Goal: Task Accomplishment & Management: Manage account settings

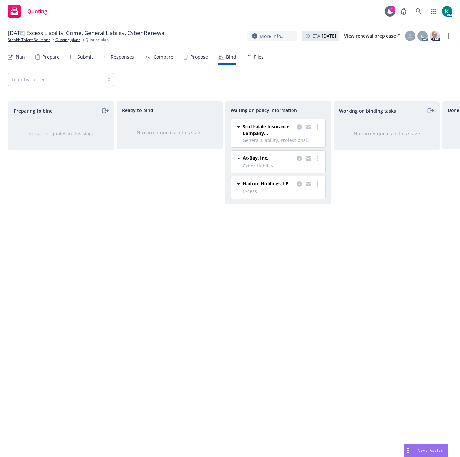
click at [131, 317] on div "Ready to bind No carrier quotes in this stage" at bounding box center [170, 272] width 106 height 342
click at [318, 130] on link "more" at bounding box center [318, 127] width 8 height 8
click at [302, 143] on span "Create policies" at bounding box center [286, 140] width 48 height 6
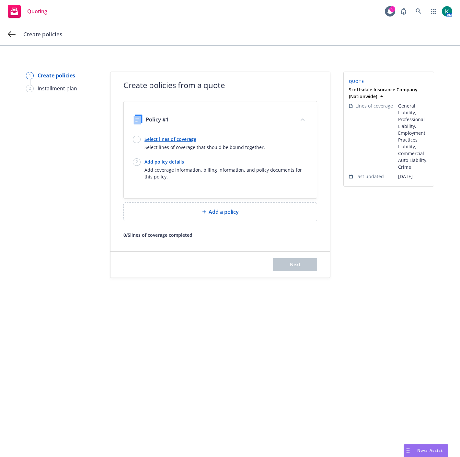
click at [178, 136] on link "Select lines of coverage" at bounding box center [204, 139] width 121 height 7
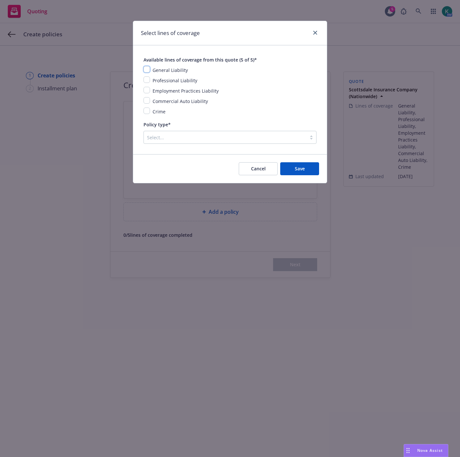
click at [146, 70] on input "checkbox" at bounding box center [147, 69] width 6 height 6
checkbox input "true"
click at [147, 80] on input "checkbox" at bounding box center [147, 79] width 6 height 6
checkbox input "true"
click at [148, 88] on input "checkbox" at bounding box center [147, 90] width 6 height 6
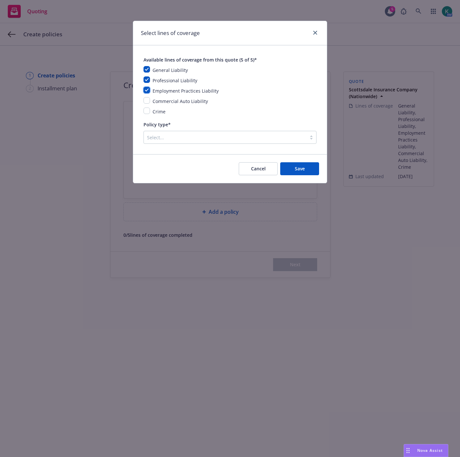
checkbox input "true"
click at [148, 99] on input "checkbox" at bounding box center [147, 100] width 6 height 6
checkbox input "true"
click at [147, 109] on input "checkbox" at bounding box center [147, 111] width 6 height 6
checkbox input "true"
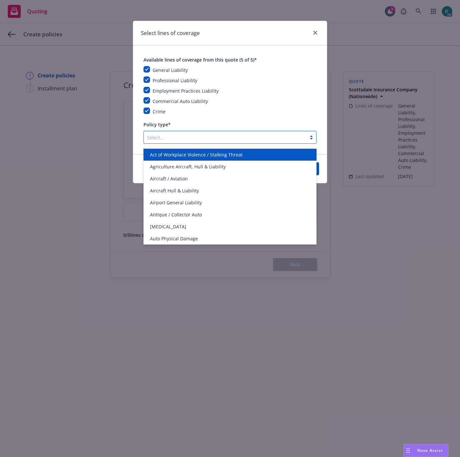
click at [154, 137] on div at bounding box center [225, 137] width 156 height 8
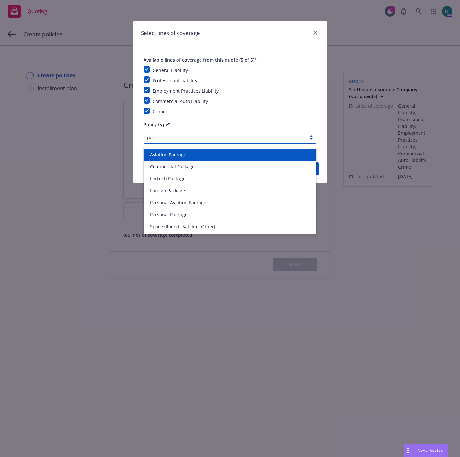
type input "pack"
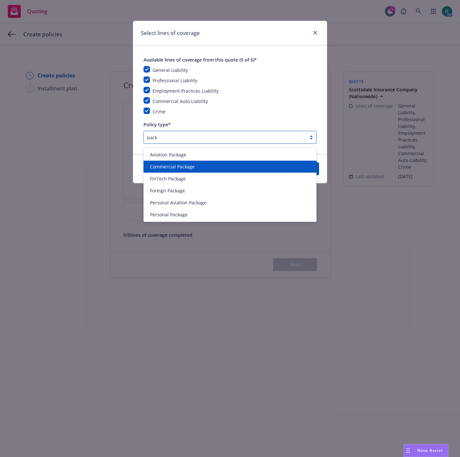
click at [190, 162] on div "Commercial Package" at bounding box center [230, 167] width 173 height 12
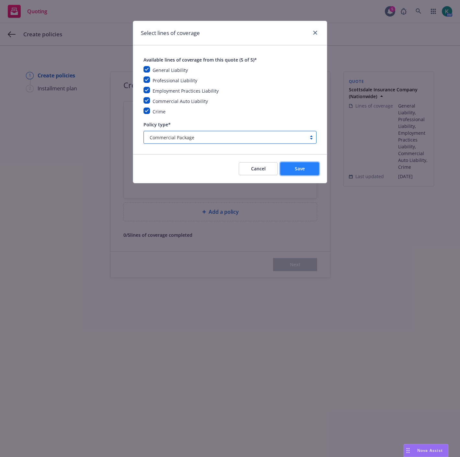
click at [293, 174] on button "Save" at bounding box center [299, 168] width 39 height 13
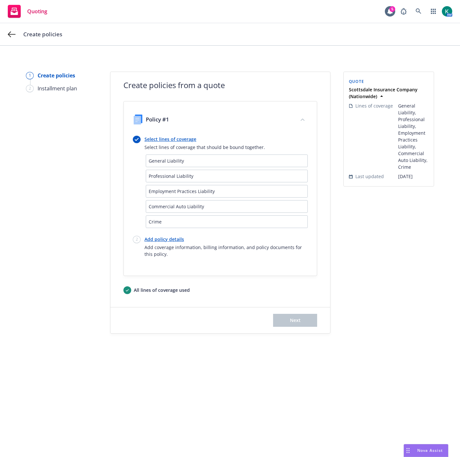
click at [172, 240] on link "Add policy details" at bounding box center [225, 239] width 163 height 7
select select "12"
select select "CA"
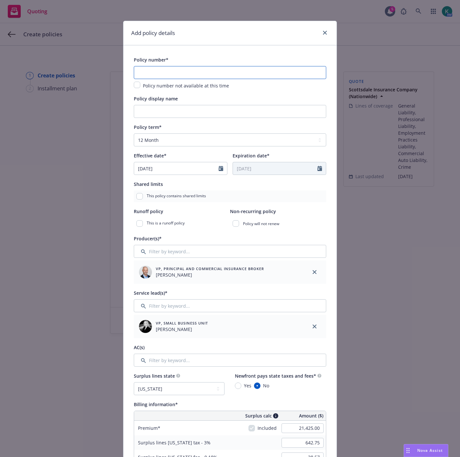
click at [161, 72] on input "text" at bounding box center [230, 72] width 192 height 13
paste input "THS1000183"
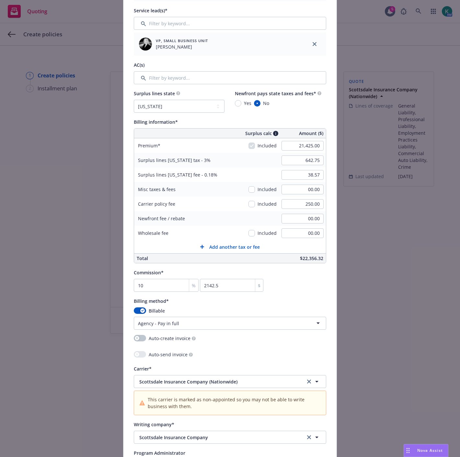
scroll to position [288, 0]
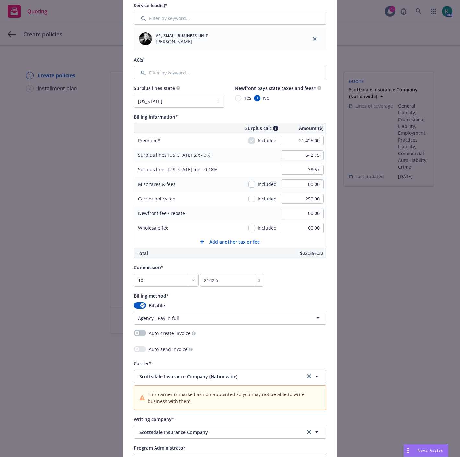
type input "THS1000183"
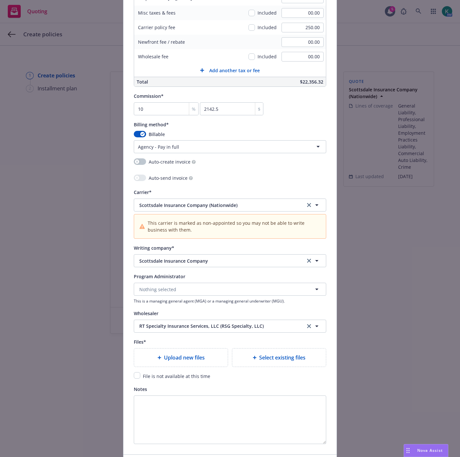
scroll to position [468, 0]
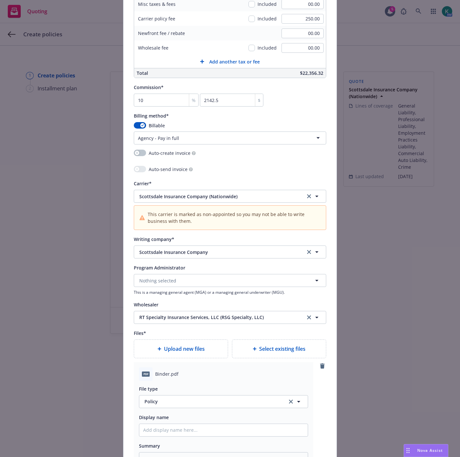
type textarea "x"
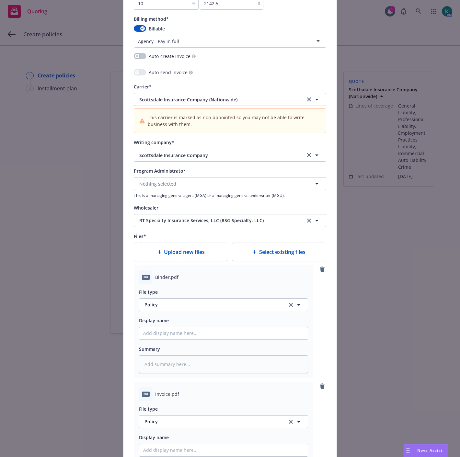
scroll to position [612, 0]
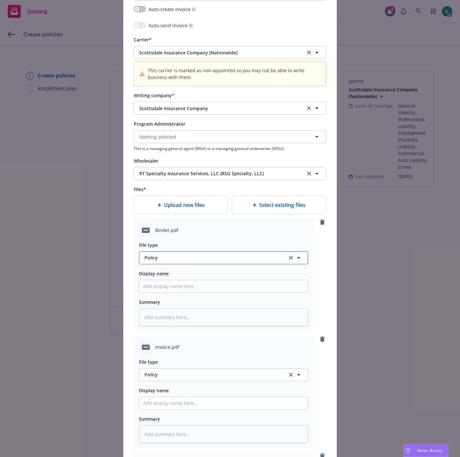
click at [148, 259] on span "Policy" at bounding box center [211, 257] width 135 height 7
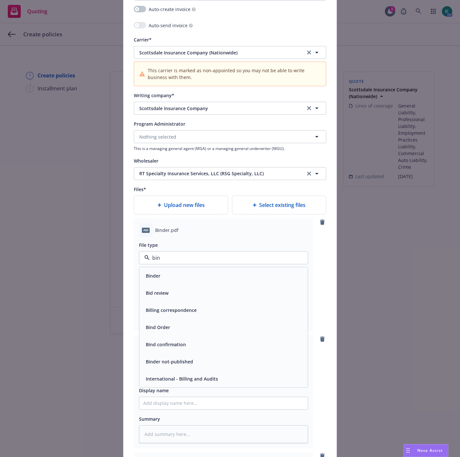
type input "bind"
click at [152, 273] on div "Binder" at bounding box center [152, 275] width 18 height 9
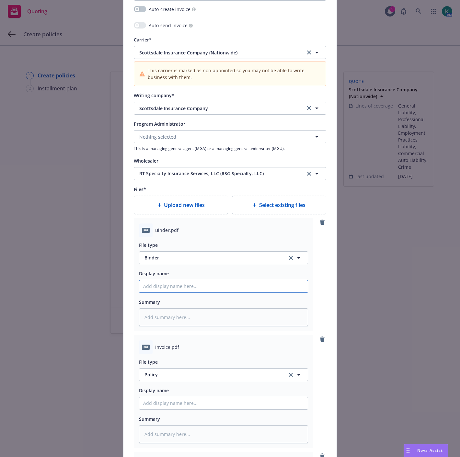
click at [153, 289] on input "Policy display name" at bounding box center [223, 286] width 168 height 12
type textarea "x"
type input "2"
type textarea "x"
type input "20"
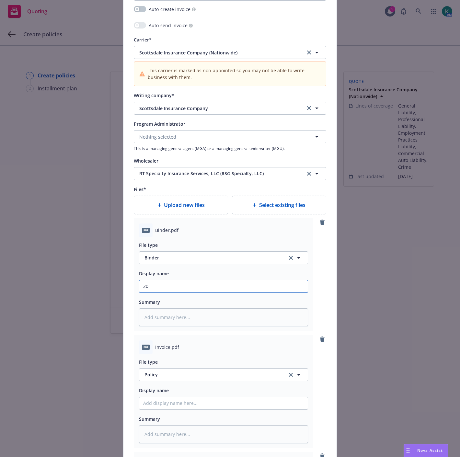
type textarea "x"
type input "202"
type textarea "x"
type input "2025"
type textarea "x"
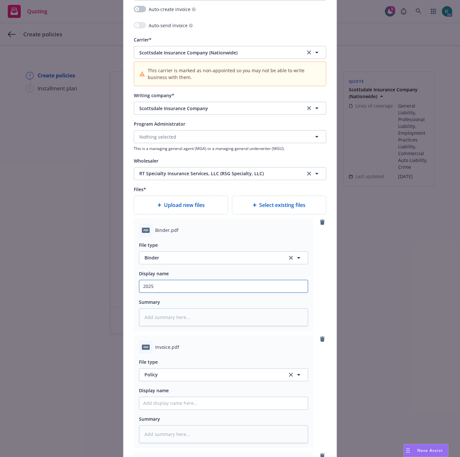
type input "2025"
type textarea "x"
type input "2025 P"
type textarea "x"
type input "2025 PK"
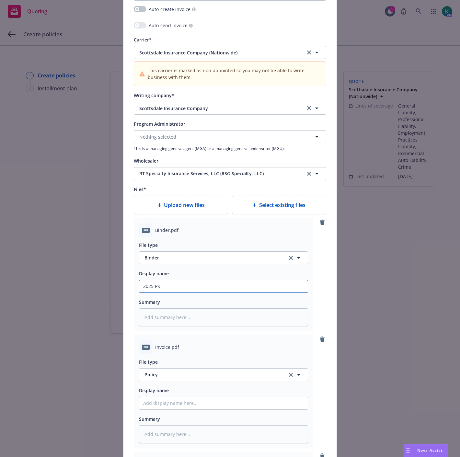
type textarea "x"
type input "2025 PKG"
type textarea "x"
type input "2025 PKG"
type textarea "x"
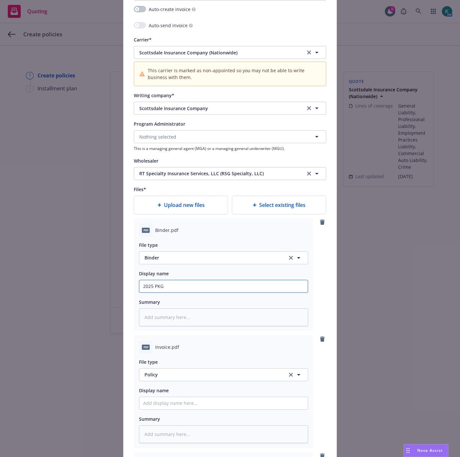
type input "2025 PKG B"
type textarea "x"
type input "2025 PKG Bi"
type textarea "x"
type input "2025 PKG Bin"
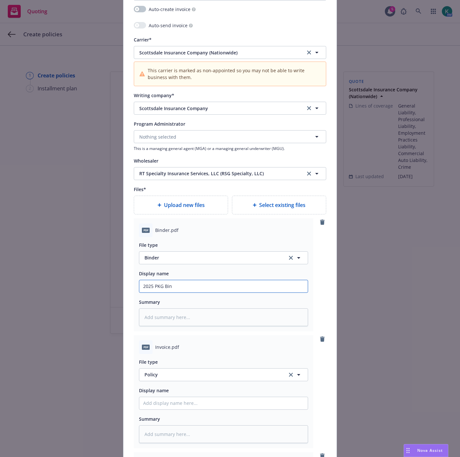
type textarea "x"
type input "2025 PKG Bind"
type textarea "x"
type input "2025 PKG Binde"
type textarea "x"
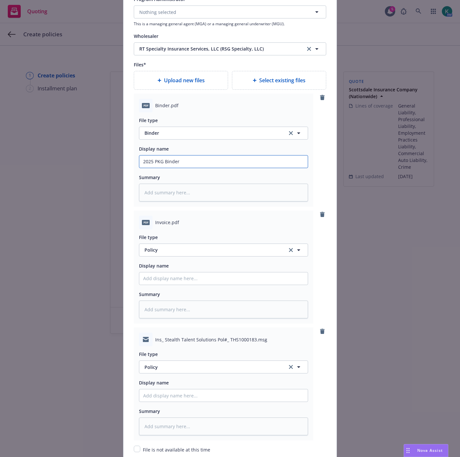
scroll to position [792, 0]
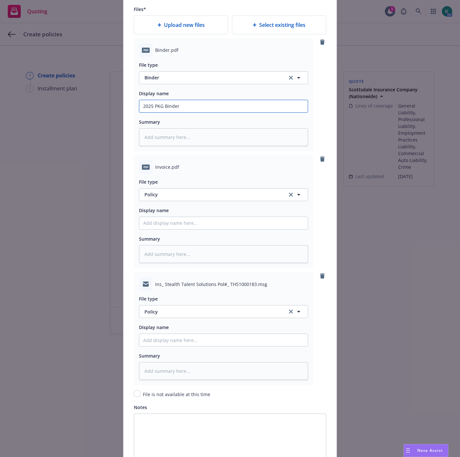
type input "2025 PKG Binder"
click at [168, 198] on span "Policy" at bounding box center [211, 194] width 135 height 7
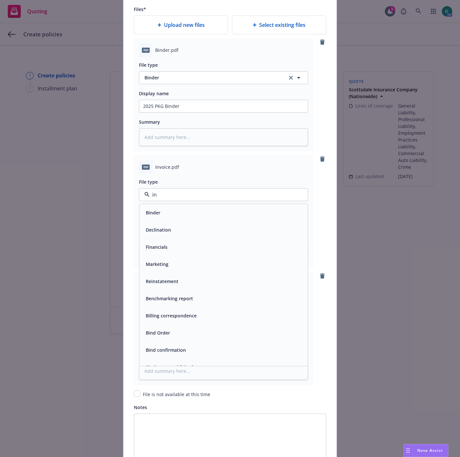
type input "inv"
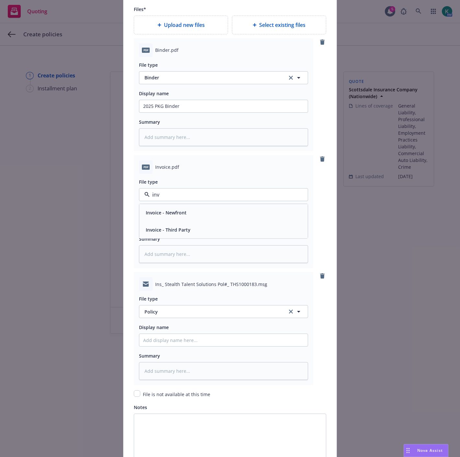
click at [170, 235] on div "Invoice - Third Party" at bounding box center [167, 229] width 49 height 9
click at [173, 112] on input "Policy display name" at bounding box center [223, 106] width 168 height 12
type textarea "x"
type input "2"
type textarea "x"
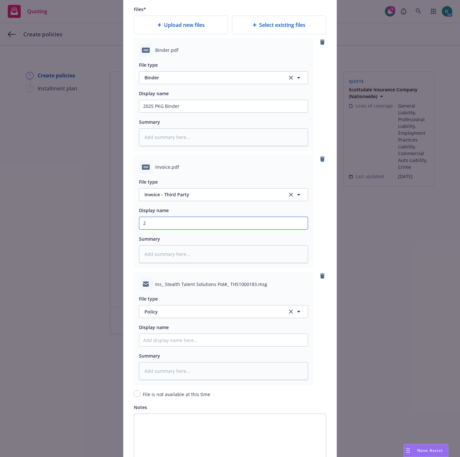
type input "20"
type textarea "x"
type input "202"
type textarea "x"
type input "2025"
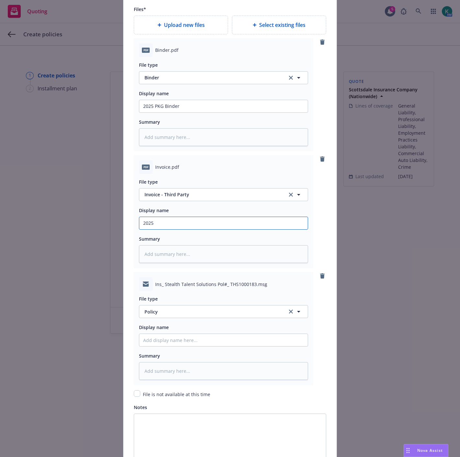
type textarea "x"
type input "2025"
type textarea "x"
type input "2025 P"
type textarea "x"
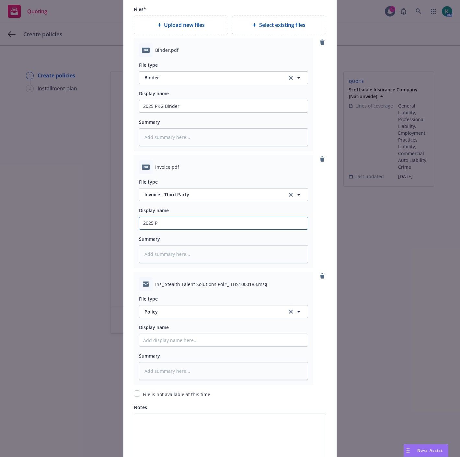
type input "2025 PK"
type textarea "x"
type input "2025 PKG"
type textarea "x"
type input "2025 PKG"
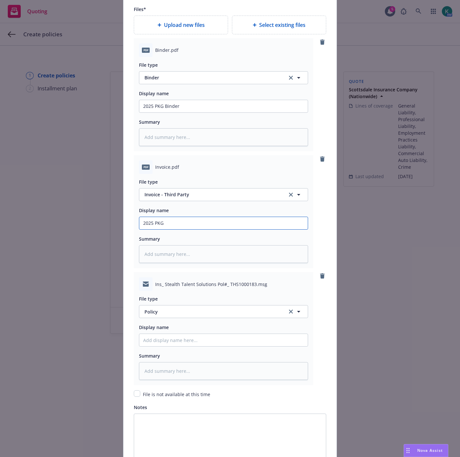
type textarea "x"
type input "2025 PKG IN"
type textarea "x"
type input "2025 PKG INv"
type textarea "x"
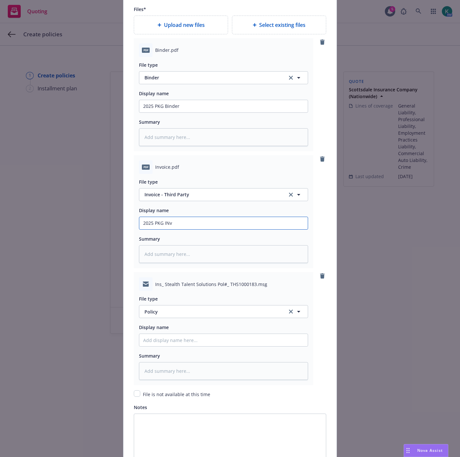
type input "2025 PKG INvo"
type textarea "x"
type input "2025 PKG INvoi"
type textarea "x"
type input "2025 PKG INvoic"
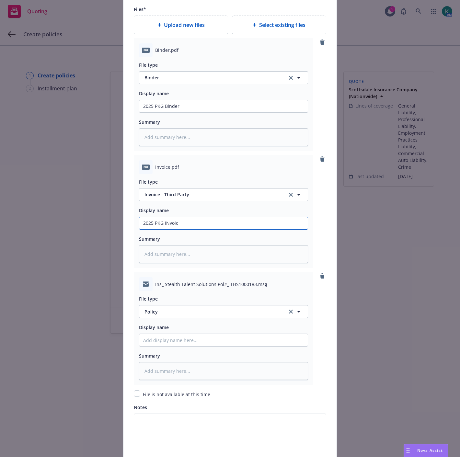
type textarea "x"
type input "2025 PKG INvoice"
type textarea "x"
type input "2025 PKG INvoic"
type textarea "x"
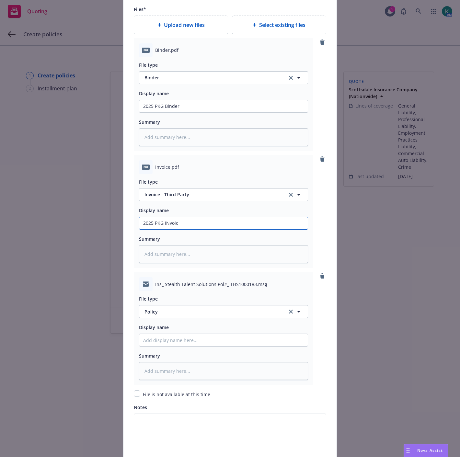
type input "2025 PKG INvoi"
type textarea "x"
type input "2025 PKG INvo"
type textarea "x"
type input "2025 PKG INv"
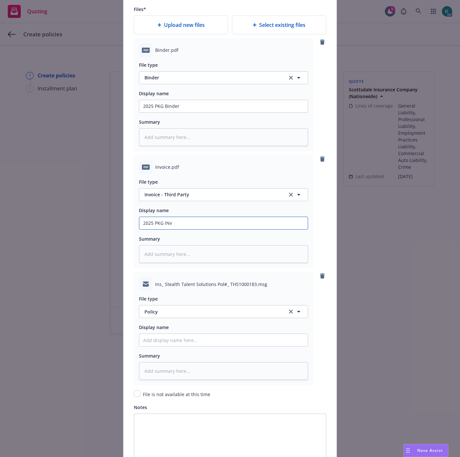
type textarea "x"
type input "2025 PKG IN"
type textarea "x"
type input "2025 PKG I"
type textarea "x"
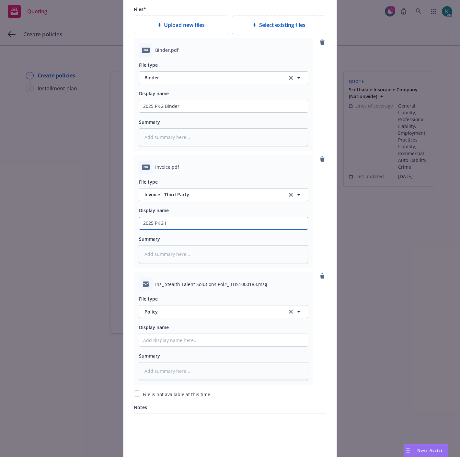
type input "2025 PKG In"
type textarea "x"
type input "2025 PKG Invo"
type textarea "x"
type input "2025 PKG Invoi"
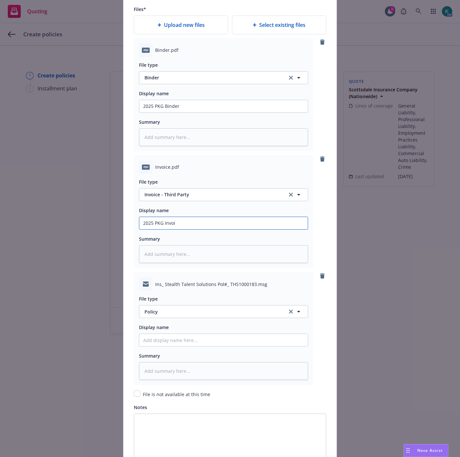
type textarea "x"
type input "2025 PKG Invoic"
type textarea "x"
type input "2025 PKG Invoice"
click at [168, 315] on span "Policy" at bounding box center [211, 311] width 135 height 7
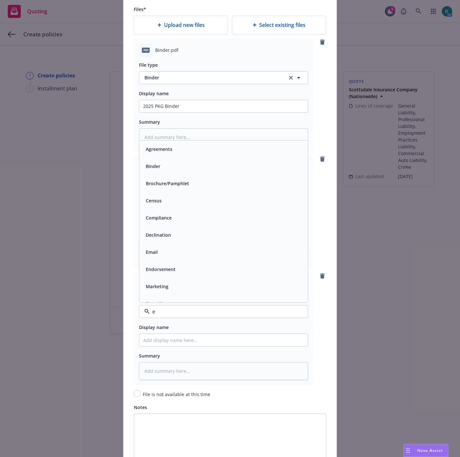
type input "em"
click at [157, 171] on div "Email" at bounding box center [223, 165] width 161 height 9
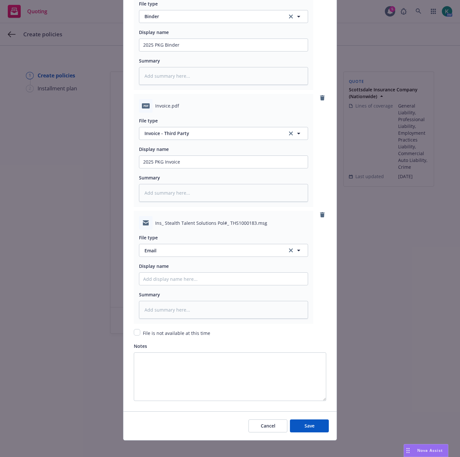
scroll to position [860, 0]
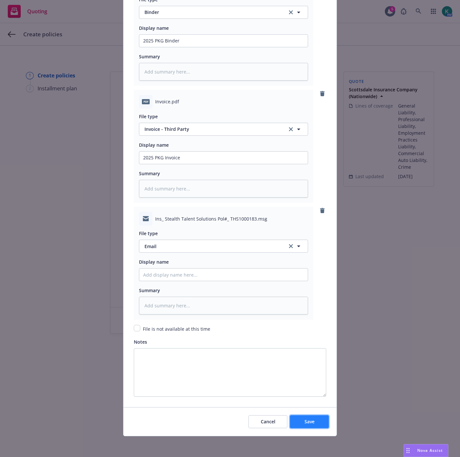
click at [313, 424] on button "Save" at bounding box center [309, 421] width 39 height 13
type textarea "x"
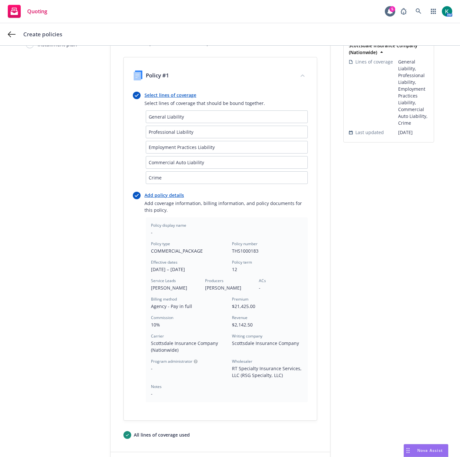
scroll to position [107, 0]
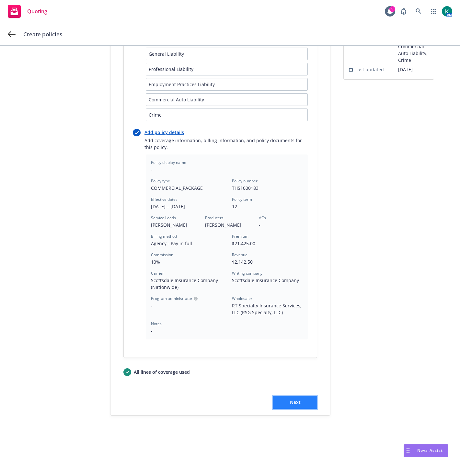
click at [283, 404] on button "Next" at bounding box center [295, 402] width 44 height 13
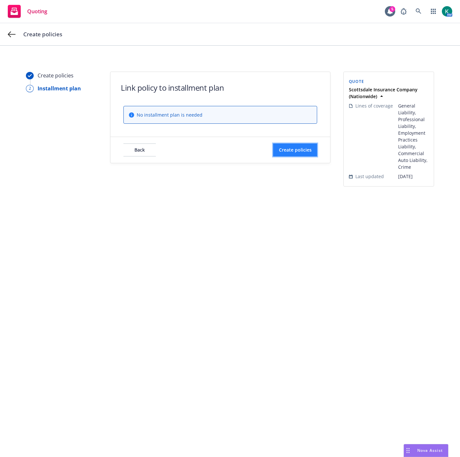
click at [273, 154] on button "Create policies" at bounding box center [295, 150] width 44 height 13
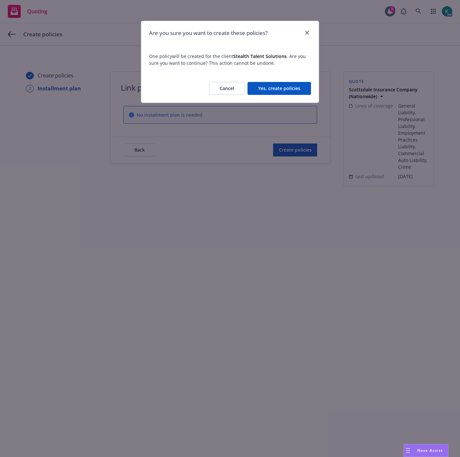
click at [271, 77] on div "Cancel Yes, create policies" at bounding box center [230, 88] width 178 height 29
click at [269, 92] on button "Yes, create policies" at bounding box center [279, 88] width 63 height 13
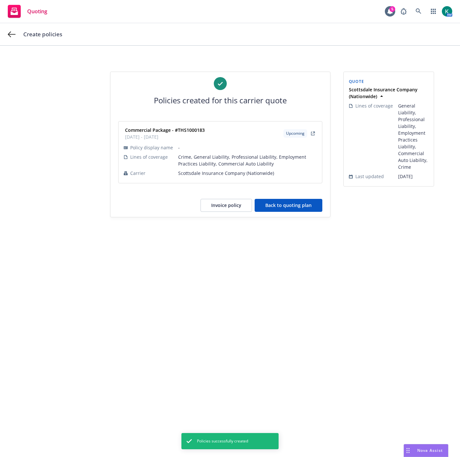
click at [276, 210] on button "Back to quoting plan" at bounding box center [289, 205] width 68 height 13
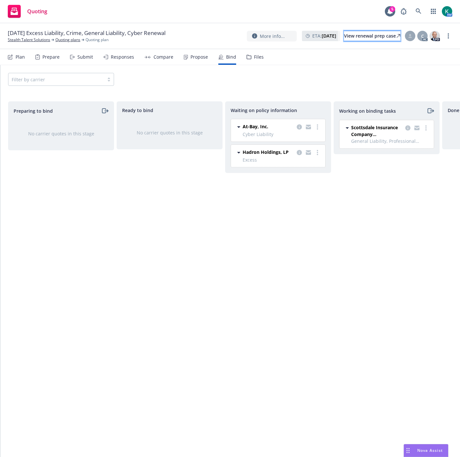
click at [348, 33] on div "View renewal prep case" at bounding box center [372, 36] width 56 height 10
click at [429, 130] on link "more" at bounding box center [426, 128] width 8 height 8
click at [414, 156] on span "Move to done" at bounding box center [393, 154] width 45 height 6
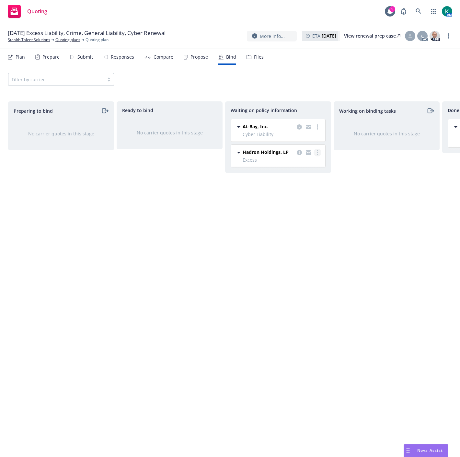
click at [317, 152] on icon "more" at bounding box center [317, 152] width 1 height 5
click at [40, 40] on link "Stealth Talent Solutions" at bounding box center [29, 40] width 42 height 6
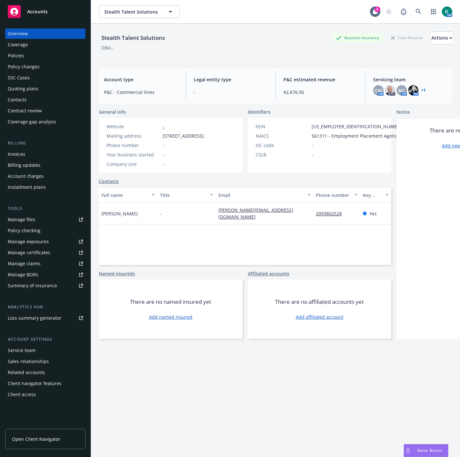
click at [20, 53] on div "Policies" at bounding box center [16, 56] width 16 height 10
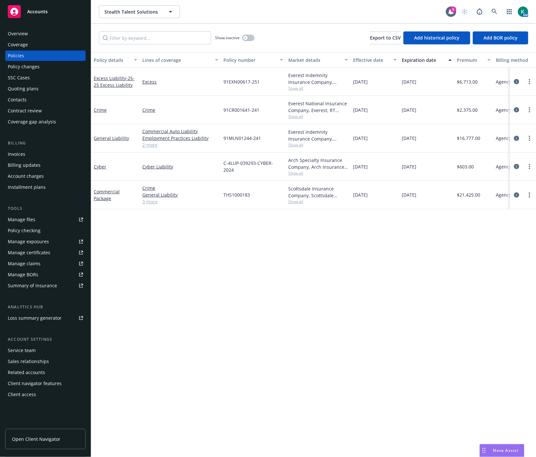
click at [38, 77] on div "SSC Cases" at bounding box center [45, 78] width 75 height 10
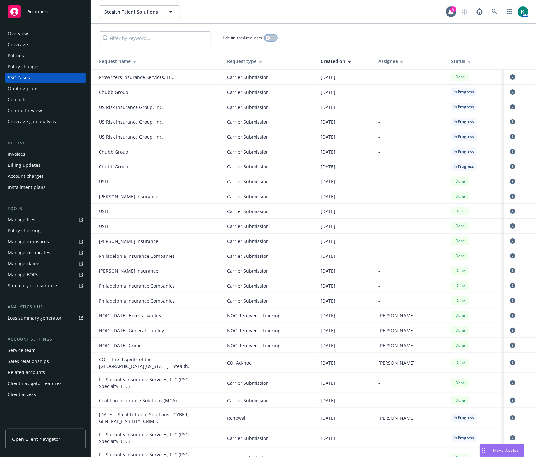
click at [268, 38] on icon "button" at bounding box center [267, 38] width 3 height 3
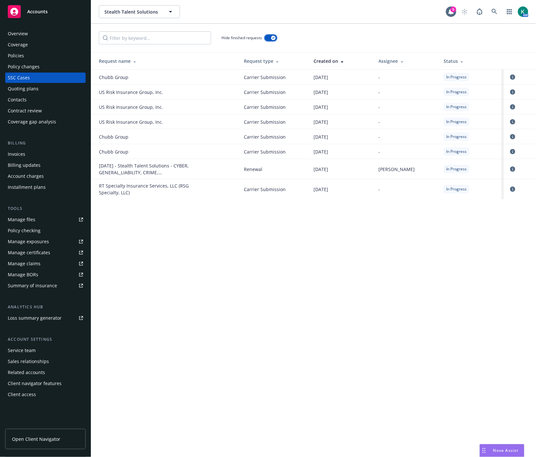
click at [272, 37] on icon "button" at bounding box center [273, 38] width 3 height 2
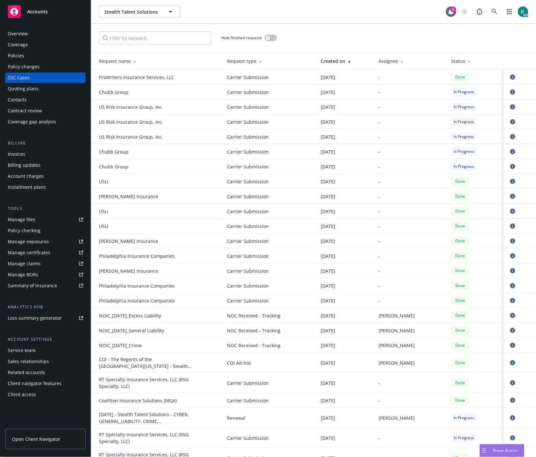
click at [32, 89] on div "Quoting plans" at bounding box center [23, 89] width 31 height 10
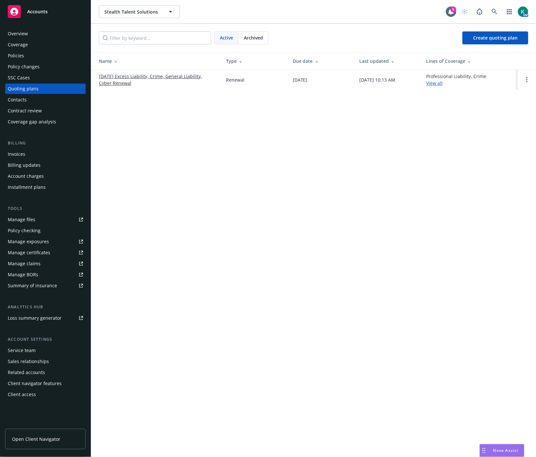
click at [140, 78] on link "[DATE] Excess Liability, Crime, General Liability, Cyber Renewal" at bounding box center [157, 80] width 117 height 14
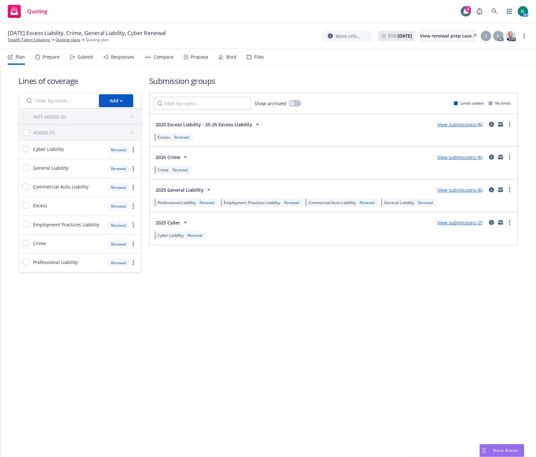
click at [83, 58] on div "Submit" at bounding box center [85, 56] width 16 height 5
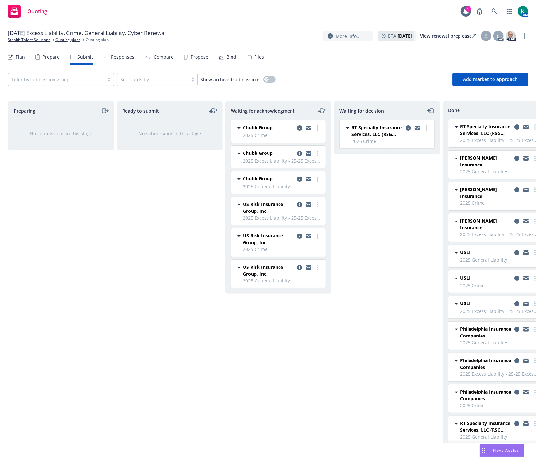
click at [323, 112] on icon "moveLeftRight" at bounding box center [321, 111] width 3 height 5
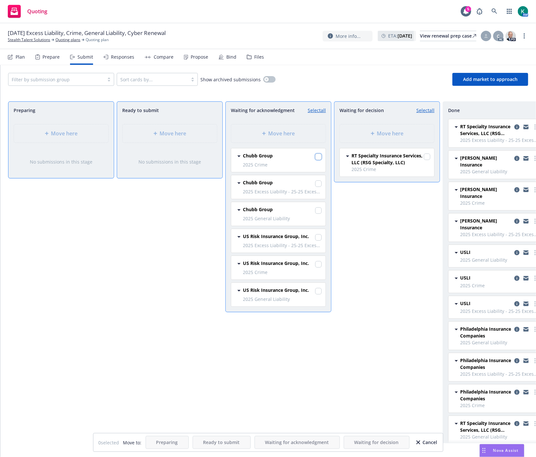
click at [320, 158] on input "checkbox" at bounding box center [318, 157] width 6 height 6
checkbox input "true"
click at [317, 181] on input "checkbox" at bounding box center [318, 183] width 6 height 6
checkbox input "true"
click at [319, 211] on input "checkbox" at bounding box center [318, 210] width 6 height 6
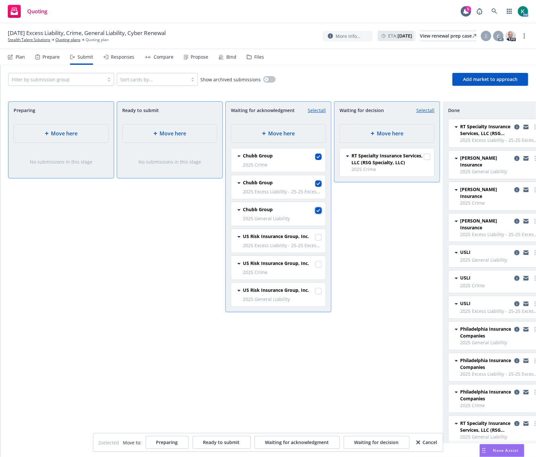
checkbox input "true"
click at [318, 239] on input "checkbox" at bounding box center [318, 237] width 6 height 6
checkbox input "true"
click at [320, 264] on input "checkbox" at bounding box center [318, 264] width 6 height 6
checkbox input "true"
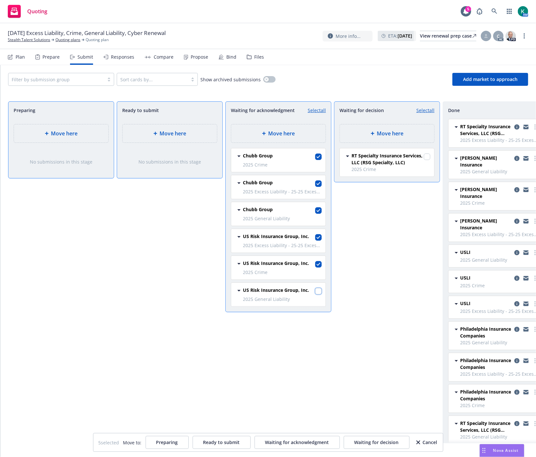
click at [319, 293] on input "checkbox" at bounding box center [318, 291] width 6 height 6
checkbox input "true"
click at [355, 446] on button "Waiting for decision" at bounding box center [376, 442] width 66 height 13
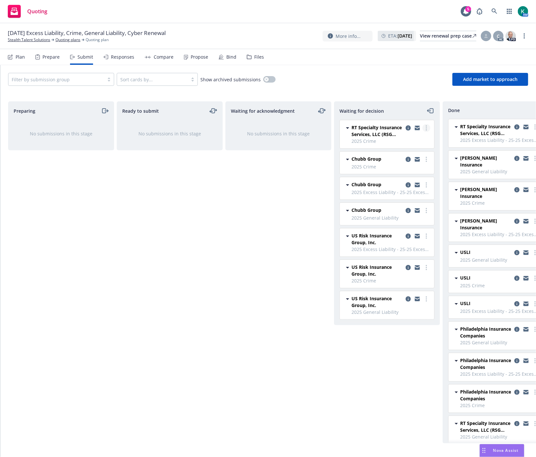
click at [424, 129] on link "more" at bounding box center [426, 128] width 8 height 8
click at [407, 185] on link "Add declined decision" at bounding box center [396, 180] width 65 height 13
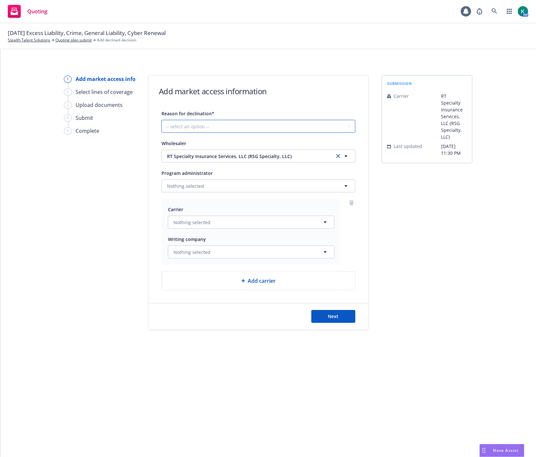
click at [203, 130] on select "-- select an option -- Cannot compete with other markets Carrier non-renewed Ca…" at bounding box center [258, 126] width 194 height 13
select select "CARRIER_UNRESPONSIVE"
click at [161, 120] on select "-- select an option -- Cannot compete with other markets Carrier non-renewed Ca…" at bounding box center [258, 126] width 194 height 13
click at [337, 317] on span "Next" at bounding box center [333, 316] width 11 height 6
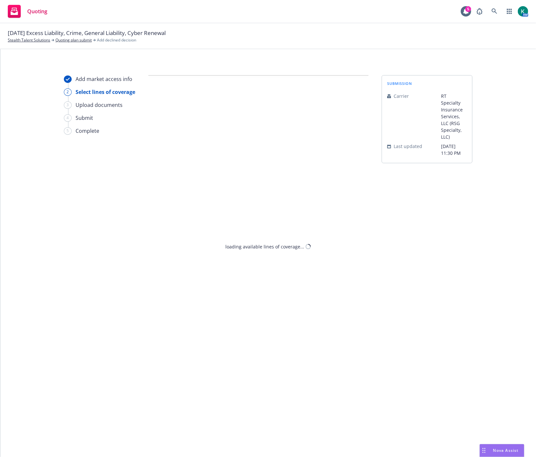
select select "CARRIER_UNRESPONSIVE"
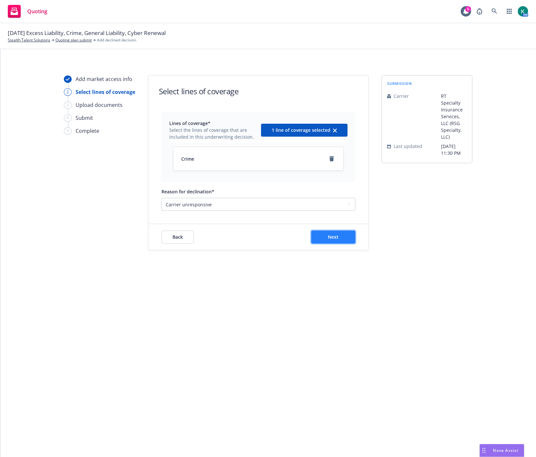
click at [321, 232] on button "Next" at bounding box center [333, 237] width 44 height 13
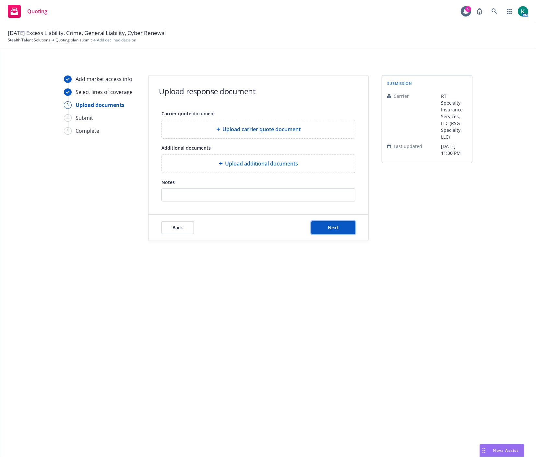
click at [321, 232] on button "Next" at bounding box center [333, 227] width 44 height 13
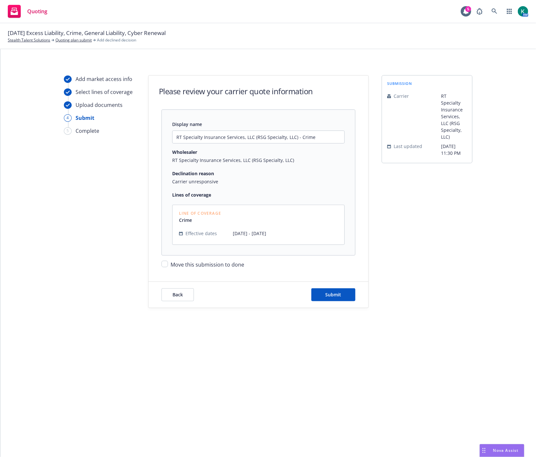
click at [239, 264] on span "Move this submission to done" at bounding box center [207, 264] width 74 height 7
click at [168, 264] on input "Move this submission to done" at bounding box center [164, 264] width 6 height 6
checkbox input "true"
click at [324, 294] on button "Submit" at bounding box center [333, 294] width 44 height 13
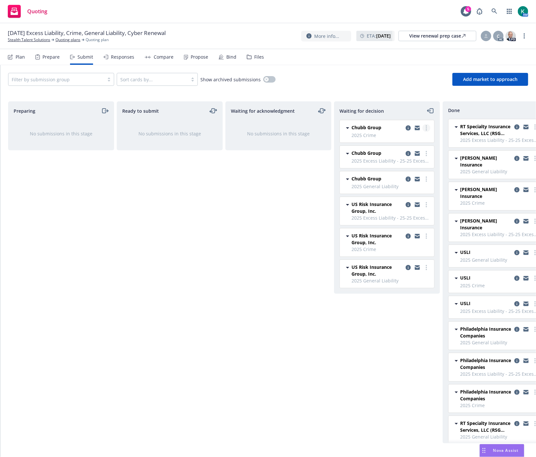
click at [423, 127] on link "more" at bounding box center [426, 128] width 8 height 8
click at [403, 176] on link "Add declined decision" at bounding box center [396, 180] width 65 height 13
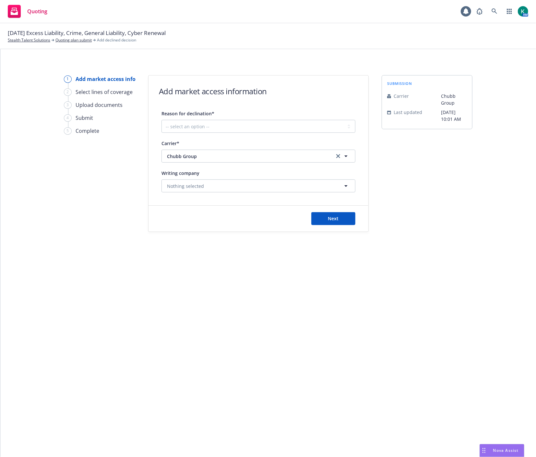
click at [237, 134] on div "Reason for declination* -- select an option -- Cannot compete with other market…" at bounding box center [258, 150] width 194 height 83
click at [237, 128] on select "-- select an option -- Cannot compete with other markets Carrier non-renewed Ca…" at bounding box center [258, 126] width 194 height 13
select select "CARRIER_UNRESPONSIVE"
click at [161, 120] on select "-- select an option -- Cannot compete with other markets Carrier non-renewed Ca…" at bounding box center [258, 126] width 194 height 13
click at [331, 214] on button "Next" at bounding box center [333, 218] width 44 height 13
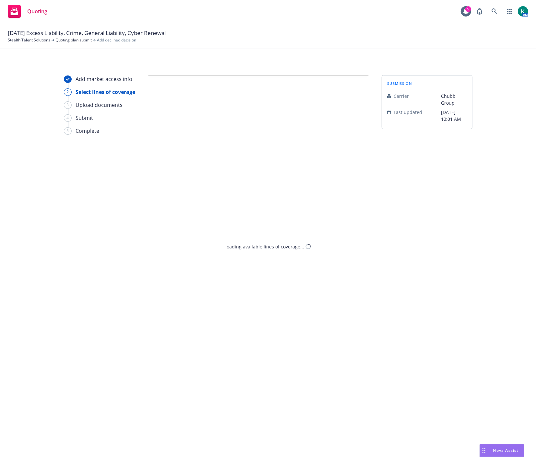
select select "CARRIER_UNRESPONSIVE"
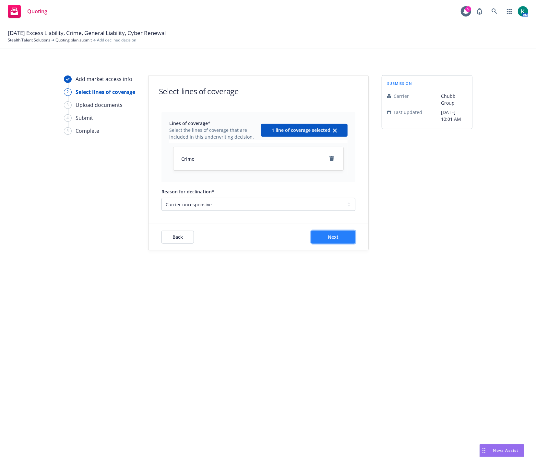
click at [339, 239] on button "Next" at bounding box center [333, 237] width 44 height 13
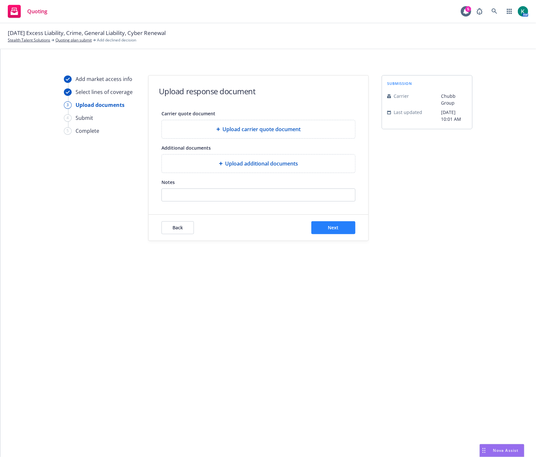
drag, startPoint x: 339, startPoint y: 239, endPoint x: 338, endPoint y: 234, distance: 5.2
click at [338, 239] on div "Back Next" at bounding box center [258, 228] width 220 height 26
click at [338, 231] on button "Next" at bounding box center [333, 227] width 44 height 13
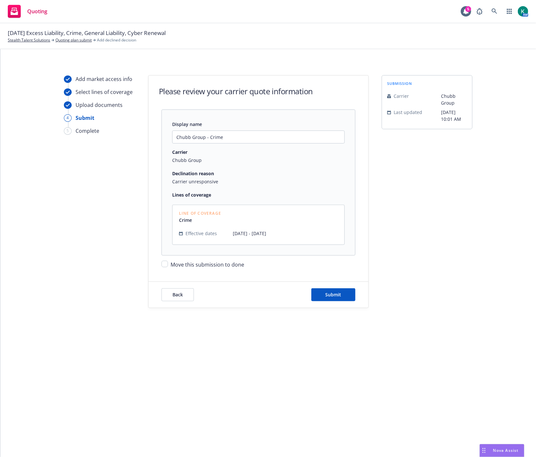
click at [236, 265] on span "Move this submission to done" at bounding box center [207, 264] width 74 height 7
click at [168, 265] on input "Move this submission to done" at bounding box center [164, 264] width 6 height 6
checkbox input "true"
click at [346, 304] on div "Back Submit" at bounding box center [258, 295] width 220 height 26
click at [344, 295] on button "Submit" at bounding box center [333, 294] width 44 height 13
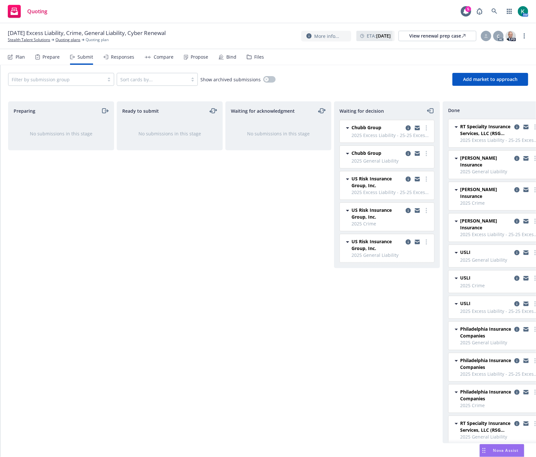
scroll to position [115, 0]
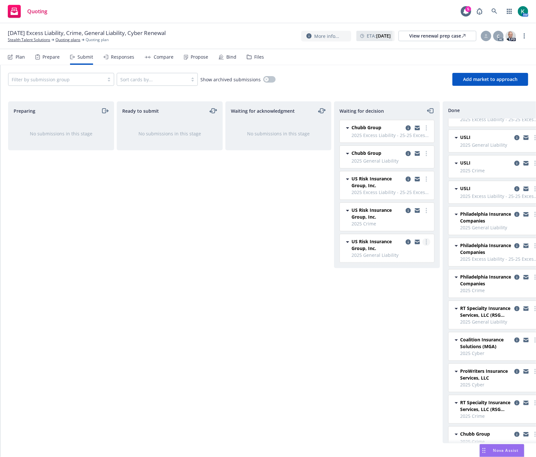
click at [427, 245] on link "more" at bounding box center [426, 242] width 8 height 8
click at [406, 297] on link "Add declined decision" at bounding box center [396, 294] width 65 height 13
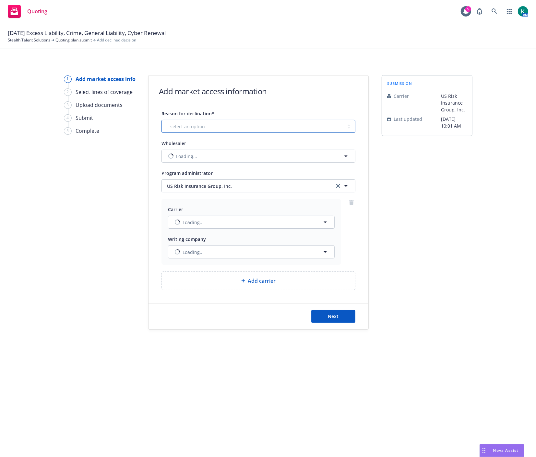
click at [242, 128] on select "-- select an option -- Cannot compete with other markets Carrier non-renewed Ca…" at bounding box center [258, 126] width 194 height 13
select select "CARRIER_UNRESPONSIVE"
click at [161, 120] on select "-- select an option -- Cannot compete with other markets Carrier non-renewed Ca…" at bounding box center [258, 126] width 194 height 13
click at [338, 318] on span "Next" at bounding box center [333, 316] width 11 height 6
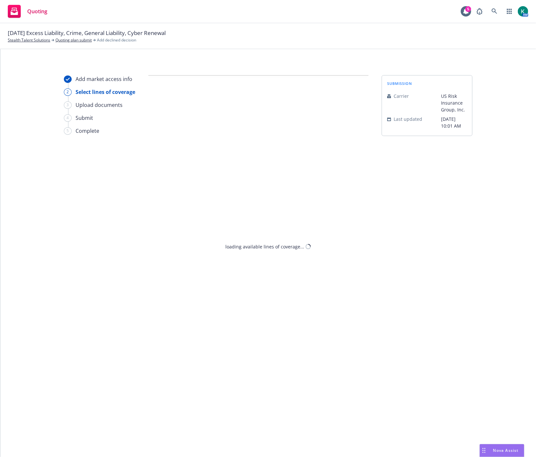
select select "CARRIER_UNRESPONSIVE"
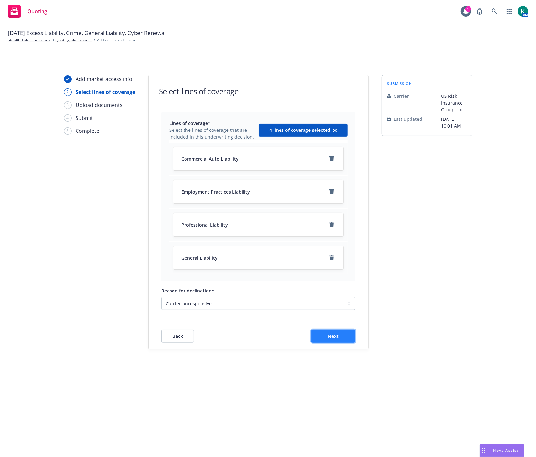
click at [318, 341] on button "Next" at bounding box center [333, 336] width 44 height 13
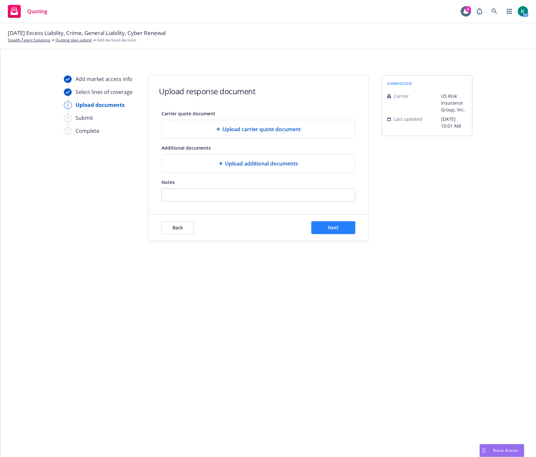
drag, startPoint x: 397, startPoint y: 234, endPoint x: 330, endPoint y: 234, distance: 67.4
click at [349, 235] on div "Add market access info Select lines of coverage 3 Upload documents 4 Submit 5 C…" at bounding box center [268, 158] width 520 height 166
click at [321, 231] on button "Next" at bounding box center [333, 227] width 44 height 13
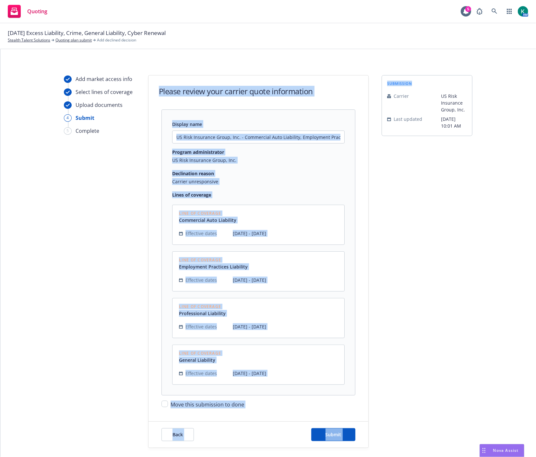
click at [187, 400] on div "Move this submission to done" at bounding box center [258, 402] width 194 height 13
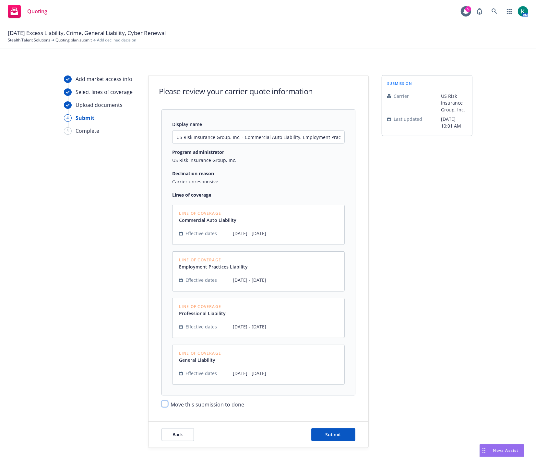
drag, startPoint x: 160, startPoint y: 405, endPoint x: 195, endPoint y: 410, distance: 35.6
click at [161, 404] on input "Move this submission to done" at bounding box center [164, 404] width 6 height 6
checkbox input "true"
click at [313, 437] on button "Submit" at bounding box center [333, 434] width 44 height 13
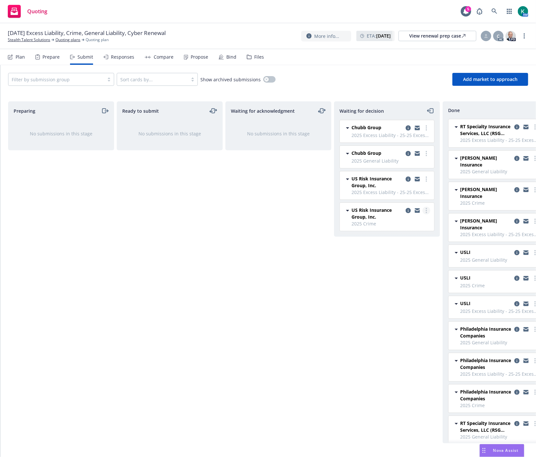
click at [426, 211] on circle "more" at bounding box center [425, 210] width 1 height 1
click at [404, 265] on span "Add declined decision" at bounding box center [396, 263] width 64 height 6
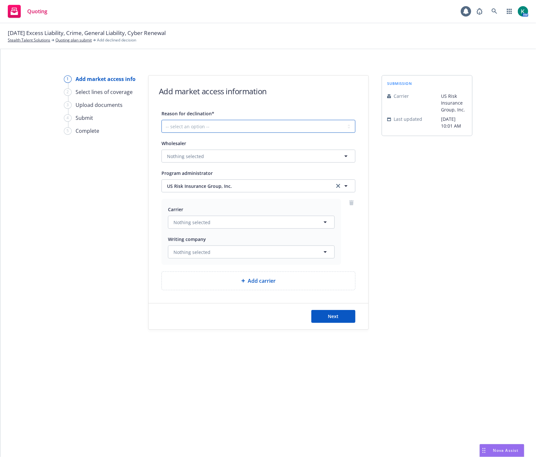
click at [198, 130] on select "-- select an option -- Cannot compete with other markets Carrier non-renewed Ca…" at bounding box center [258, 126] width 194 height 13
select select "CARRIER_UNRESPONSIVE"
click at [161, 120] on select "-- select an option -- Cannot compete with other markets Carrier non-renewed Ca…" at bounding box center [258, 126] width 194 height 13
click at [348, 315] on button "Next" at bounding box center [333, 316] width 44 height 13
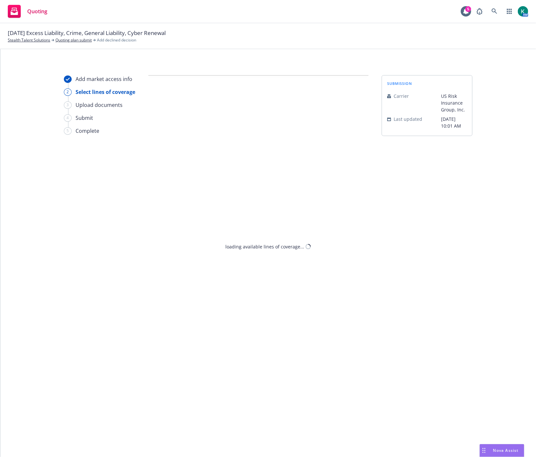
select select "CARRIER_UNRESPONSIVE"
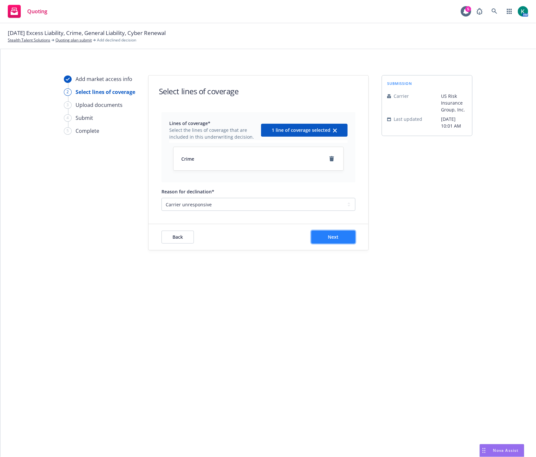
click at [329, 237] on span "Next" at bounding box center [333, 237] width 11 height 6
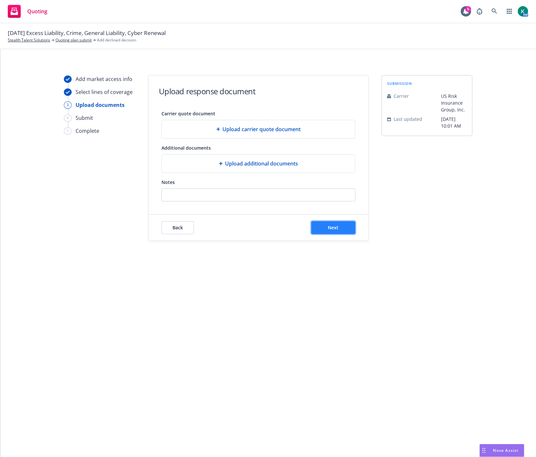
click at [329, 226] on span "Next" at bounding box center [333, 228] width 11 height 6
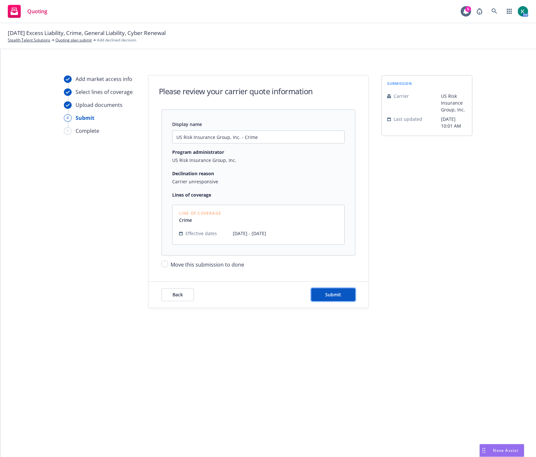
drag, startPoint x: 341, startPoint y: 290, endPoint x: 237, endPoint y: 266, distance: 106.1
click at [231, 277] on form "Please review your carrier quote information Display name US Risk Insurance Gro…" at bounding box center [258, 191] width 220 height 232
click at [238, 265] on span "Move this submission to done" at bounding box center [207, 264] width 74 height 7
click at [168, 265] on input "Move this submission to done" at bounding box center [164, 264] width 6 height 6
checkbox input "true"
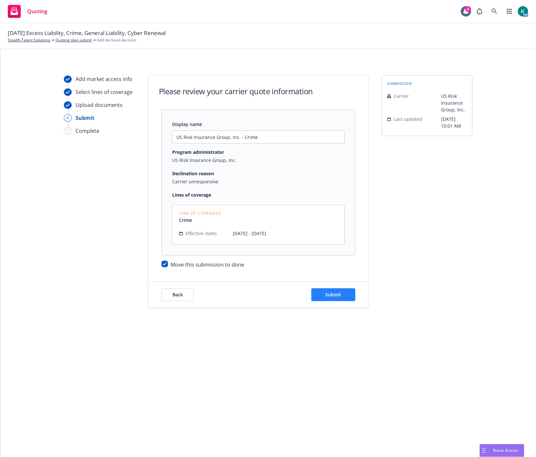
drag, startPoint x: 303, startPoint y: 289, endPoint x: 322, endPoint y: 294, distance: 20.2
click at [306, 290] on div "Back Submit" at bounding box center [258, 294] width 194 height 13
click at [322, 294] on button "Submit" at bounding box center [333, 294] width 44 height 13
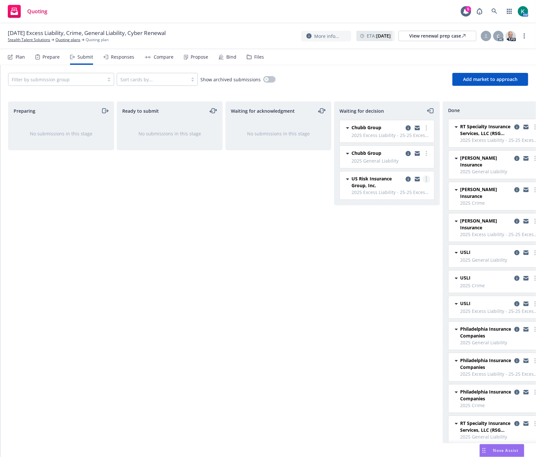
click at [424, 179] on link "more" at bounding box center [426, 179] width 8 height 8
click at [400, 235] on link "Add declined decision" at bounding box center [396, 231] width 65 height 13
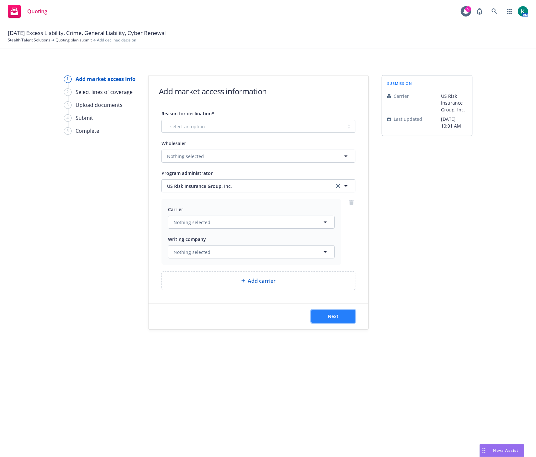
click at [322, 320] on button "Next" at bounding box center [333, 316] width 44 height 13
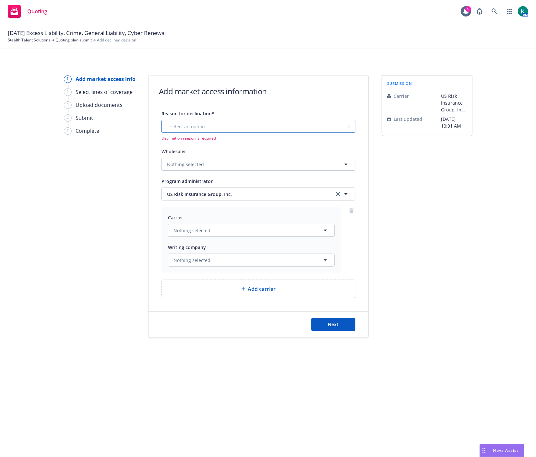
click at [250, 121] on select "-- select an option -- Cannot compete with other markets Carrier non-renewed Ca…" at bounding box center [258, 126] width 194 height 13
select select "CARRIER_UNRESPONSIVE"
click at [161, 120] on select "-- select an option -- Cannot compete with other markets Carrier non-renewed Ca…" at bounding box center [258, 126] width 194 height 13
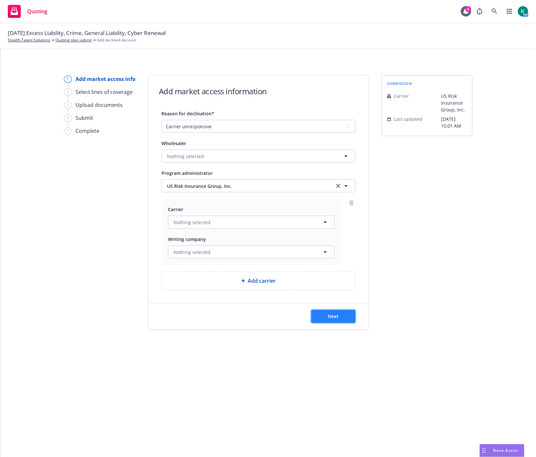
click at [336, 320] on button "Next" at bounding box center [333, 316] width 44 height 13
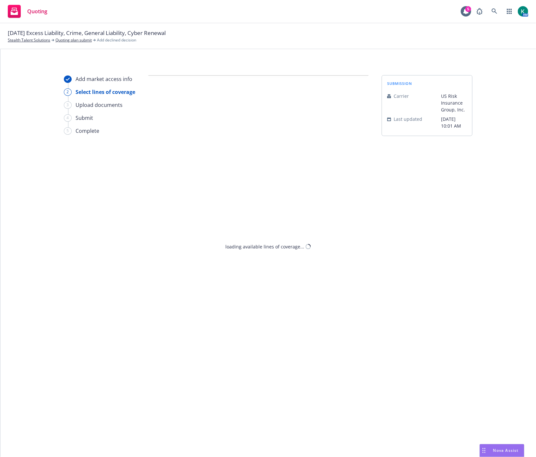
select select "CARRIER_UNRESPONSIVE"
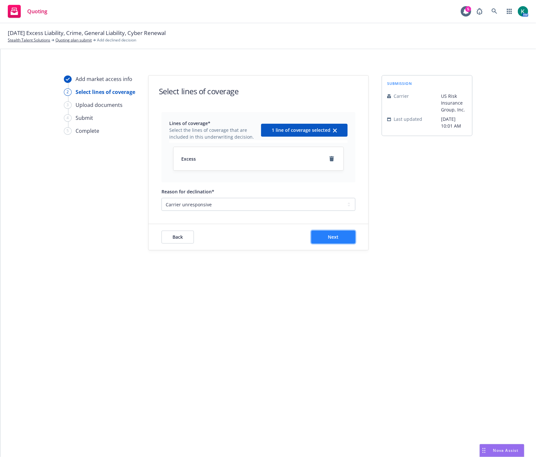
click at [327, 238] on button "Next" at bounding box center [333, 237] width 44 height 13
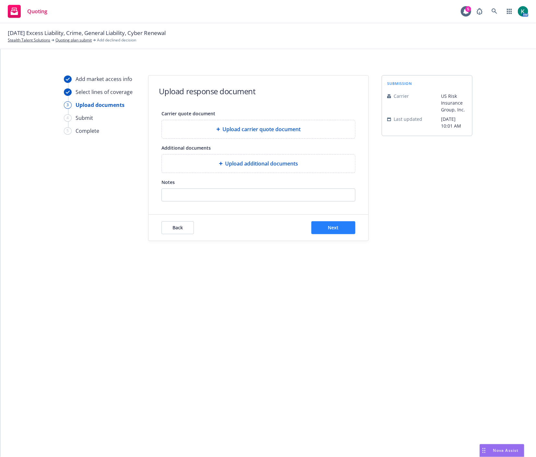
drag, startPoint x: 325, startPoint y: 236, endPoint x: 317, endPoint y: 228, distance: 10.5
click at [325, 235] on div "Back Next" at bounding box center [258, 228] width 220 height 26
click at [318, 227] on button "Next" at bounding box center [333, 227] width 44 height 13
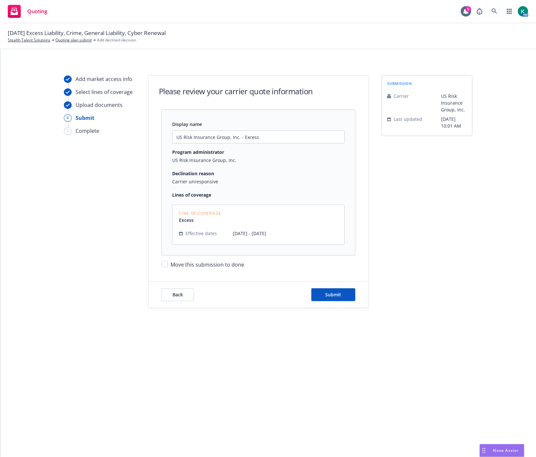
drag, startPoint x: 186, startPoint y: 268, endPoint x: 210, endPoint y: 273, distance: 24.0
click at [186, 268] on span "Move this submission to done" at bounding box center [207, 264] width 74 height 7
click at [168, 267] on input "Move this submission to done" at bounding box center [164, 264] width 6 height 6
checkbox input "true"
click at [323, 297] on button "Submit" at bounding box center [333, 294] width 44 height 13
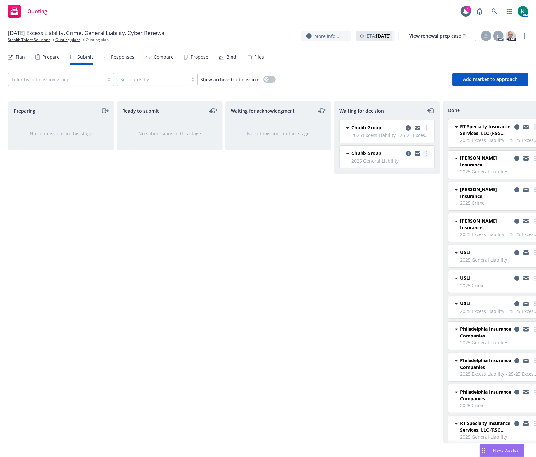
click at [425, 154] on link "more" at bounding box center [426, 154] width 8 height 8
click at [402, 205] on span "Add declined decision" at bounding box center [396, 205] width 64 height 6
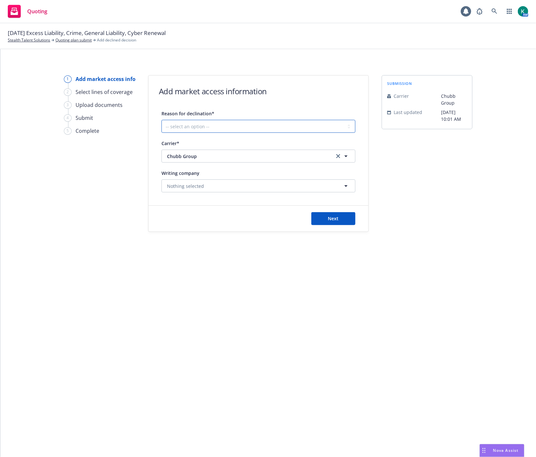
click at [286, 128] on select "-- select an option -- Cannot compete with other markets Carrier non-renewed Ca…" at bounding box center [258, 126] width 194 height 13
select select "CARRIER_UNRESPONSIVE"
click at [161, 120] on select "-- select an option -- Cannot compete with other markets Carrier non-renewed Ca…" at bounding box center [258, 126] width 194 height 13
click at [325, 222] on button "Next" at bounding box center [333, 218] width 44 height 13
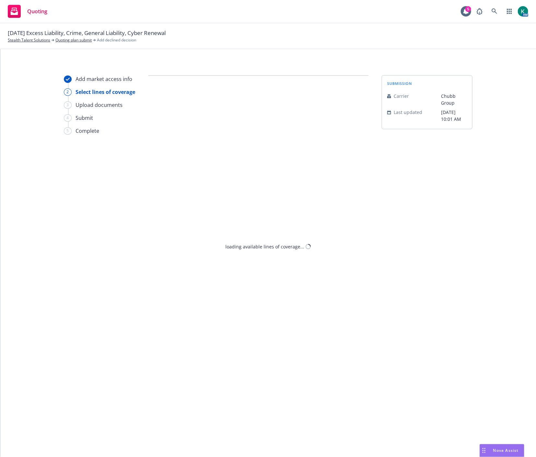
select select "CARRIER_UNRESPONSIVE"
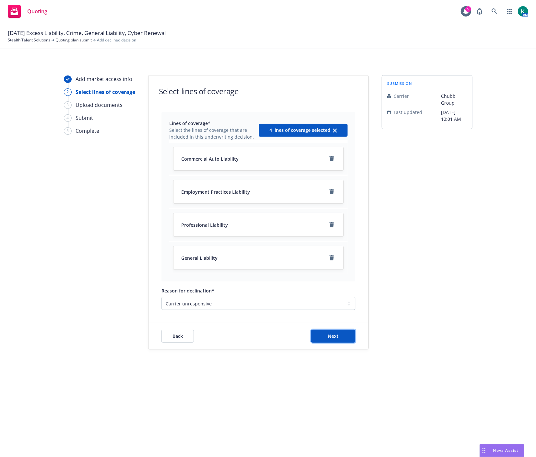
drag, startPoint x: 332, startPoint y: 339, endPoint x: 325, endPoint y: 319, distance: 20.3
click at [332, 338] on span "Next" at bounding box center [333, 336] width 11 height 6
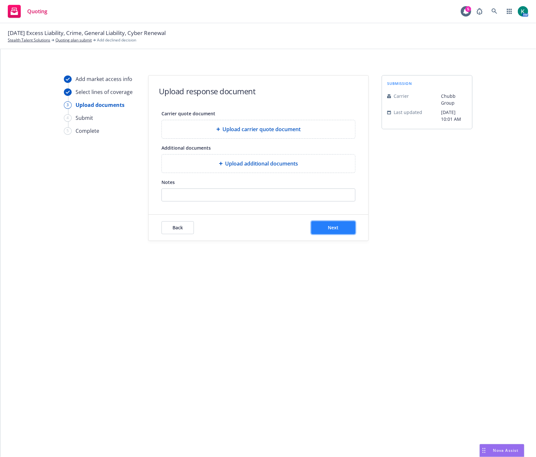
click at [318, 231] on button "Next" at bounding box center [333, 227] width 44 height 13
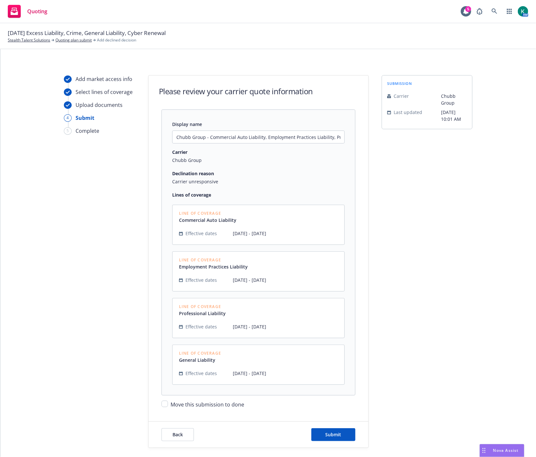
click at [212, 404] on span "Move this submission to done" at bounding box center [207, 404] width 74 height 7
click at [168, 404] on input "Move this submission to done" at bounding box center [164, 404] width 6 height 6
checkbox input "true"
click at [323, 440] on button "Submit" at bounding box center [333, 434] width 44 height 13
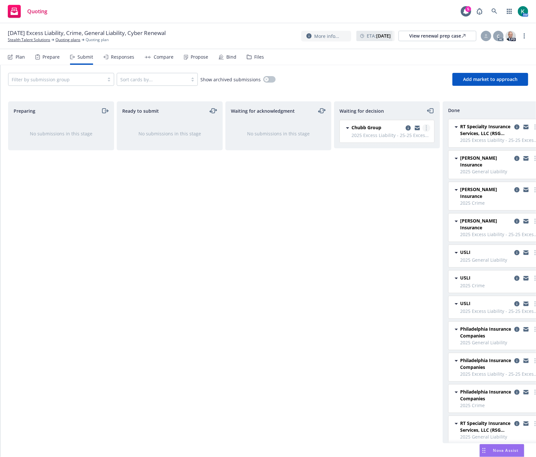
click at [426, 130] on icon "more" at bounding box center [425, 127] width 1 height 5
click at [404, 174] on link "Add declined decision" at bounding box center [396, 180] width 65 height 13
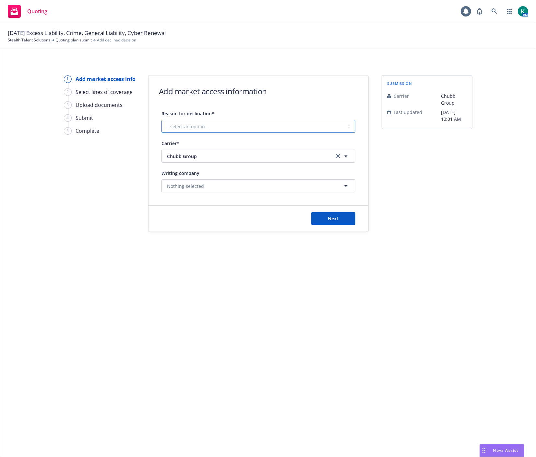
click at [247, 133] on select "-- select an option -- Cannot compete with other markets Carrier non-renewed Ca…" at bounding box center [258, 126] width 194 height 13
select select "CARRIER_UNRESPONSIVE"
click at [161, 120] on select "-- select an option -- Cannot compete with other markets Carrier non-renewed Ca…" at bounding box center [258, 126] width 194 height 13
click at [335, 216] on span "Next" at bounding box center [333, 218] width 11 height 6
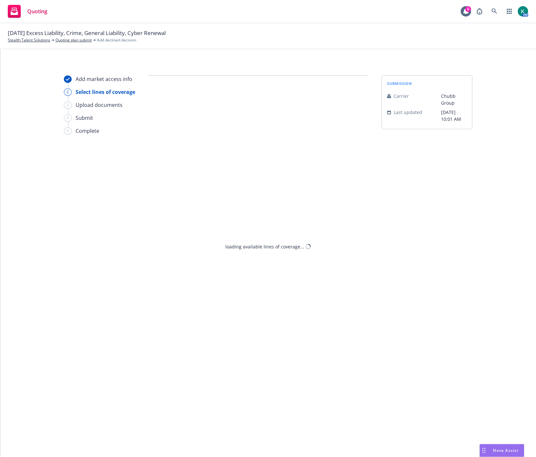
select select "CARRIER_UNRESPONSIVE"
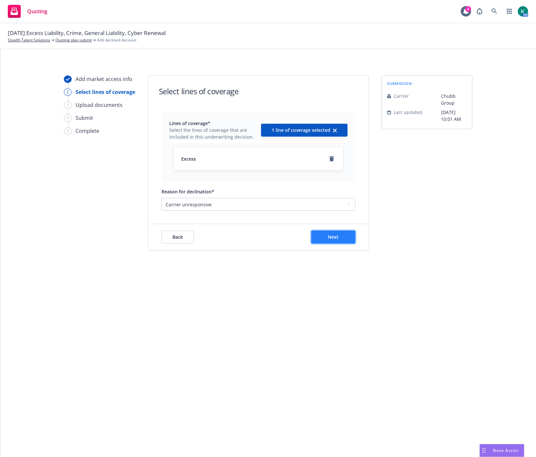
click at [330, 242] on button "Next" at bounding box center [333, 237] width 44 height 13
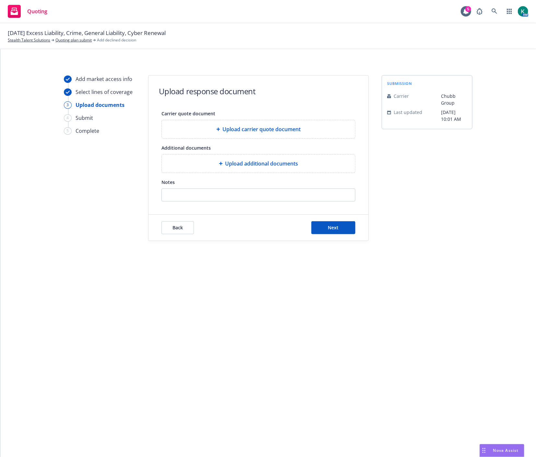
click at [336, 221] on div "Back Next" at bounding box center [258, 228] width 220 height 26
click at [332, 223] on button "Next" at bounding box center [333, 227] width 44 height 13
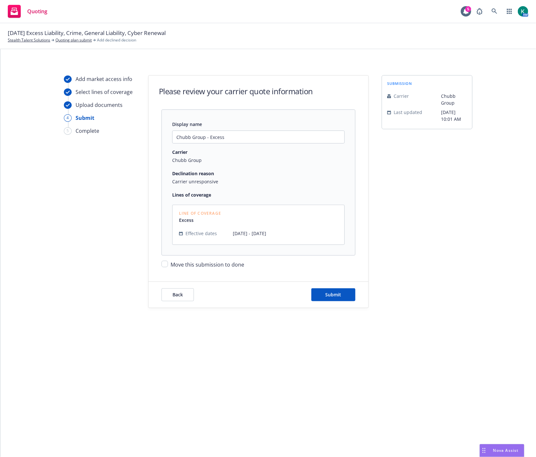
click at [206, 262] on span "Move this submission to done" at bounding box center [207, 264] width 74 height 7
click at [168, 262] on input "Move this submission to done" at bounding box center [164, 264] width 6 height 6
checkbox input "true"
click at [317, 290] on button "Submit" at bounding box center [333, 294] width 44 height 13
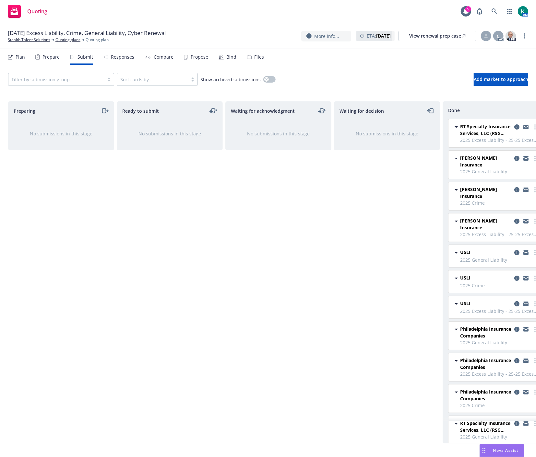
click at [280, 261] on div "Waiting for acknowledgment No submissions in this stage" at bounding box center [278, 272] width 106 height 342
